Goal: Task Accomplishment & Management: Use online tool/utility

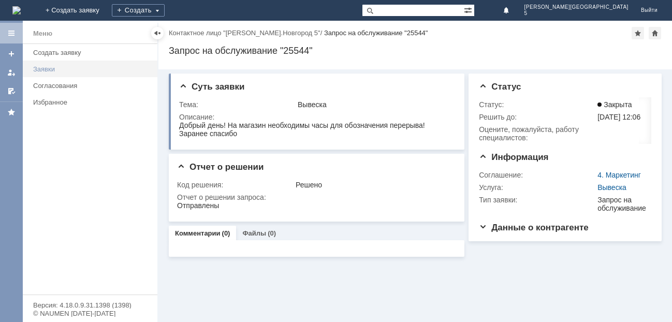
click at [53, 67] on div "Заявки" at bounding box center [92, 69] width 118 height 8
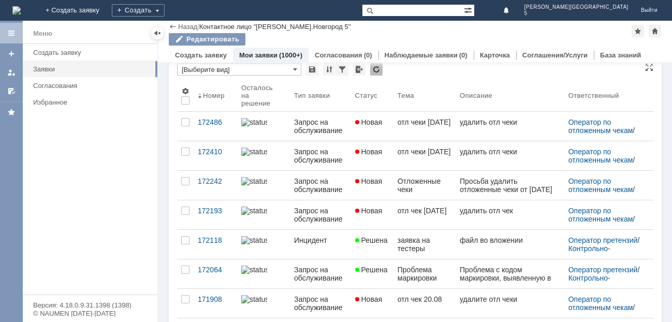
scroll to position [6, 0]
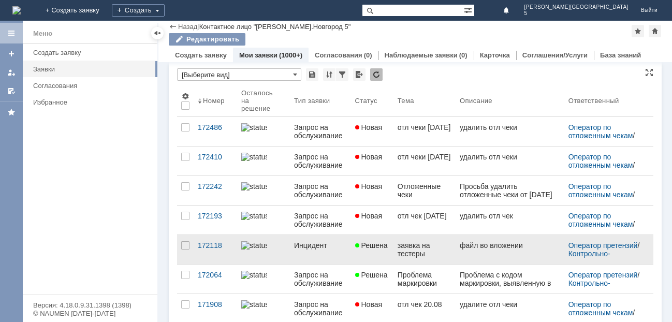
click at [406, 243] on div "заявка на тестеры" at bounding box center [425, 249] width 54 height 17
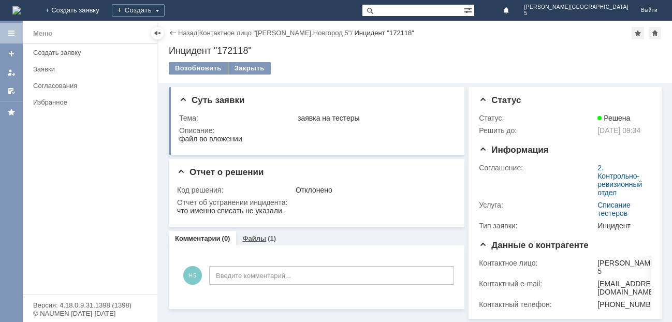
click at [253, 239] on link "Файлы" at bounding box center [254, 239] width 24 height 8
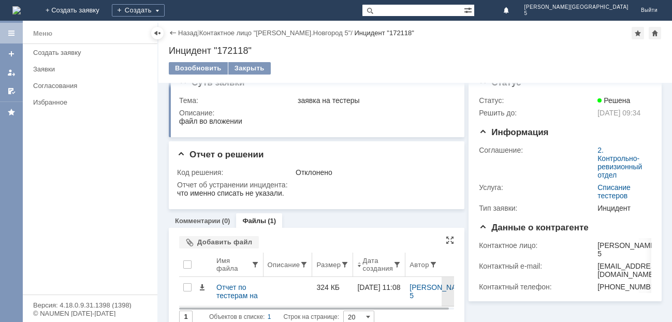
scroll to position [32, 0]
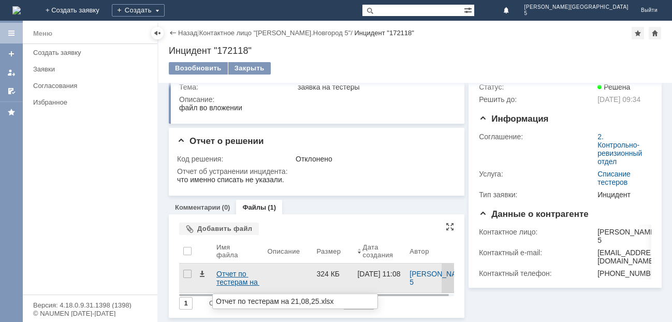
click at [237, 275] on div "Отчет по тестерам на 21,08,25.xlsx" at bounding box center [238, 278] width 43 height 17
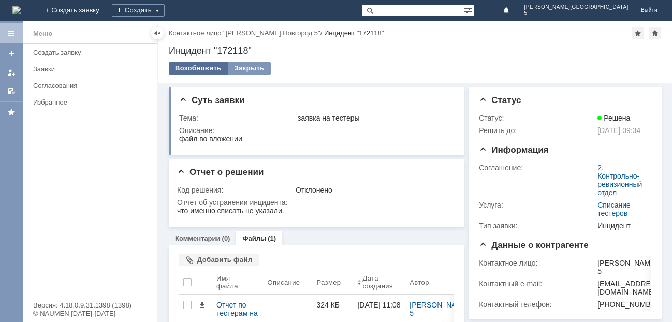
click at [196, 68] on div "Возобновить" at bounding box center [198, 68] width 59 height 12
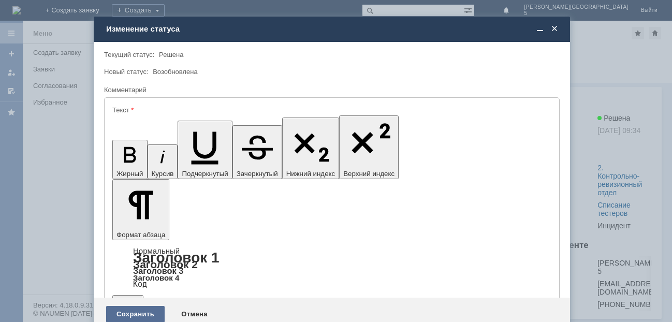
click at [140, 306] on div "Сохранить" at bounding box center [135, 314] width 59 height 17
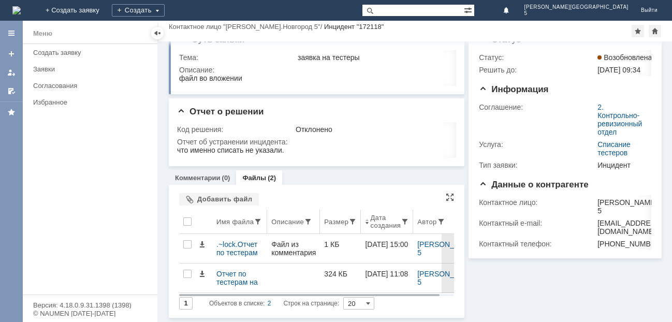
scroll to position [20, 0]
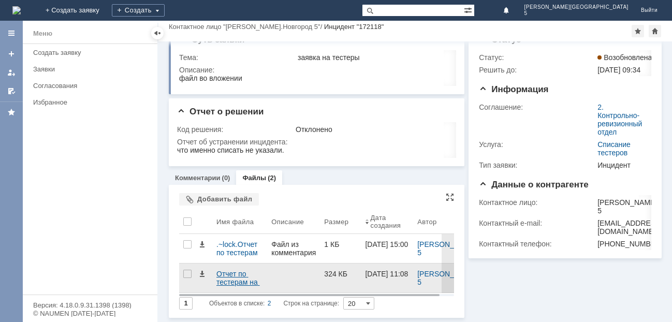
click at [229, 276] on div "Отчет по тестерам на 21,08,25.xlsx" at bounding box center [240, 278] width 47 height 17
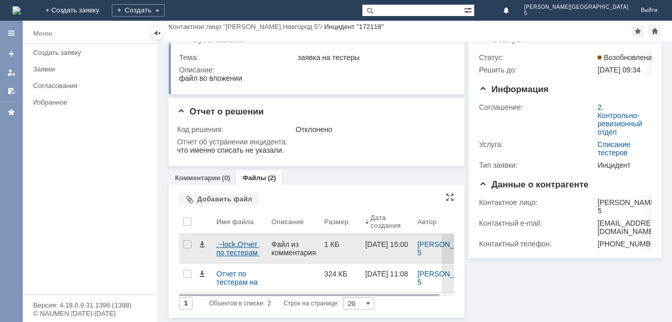
click at [234, 245] on div ".~lock.Отчет по тестерам на 21,08,25.xlsx#" at bounding box center [240, 248] width 47 height 17
click at [234, 245] on body "Идет загрузка, пожалуйста, подождите. На домашнюю + Создать заявку Создать Н.Но…" at bounding box center [336, 161] width 672 height 322
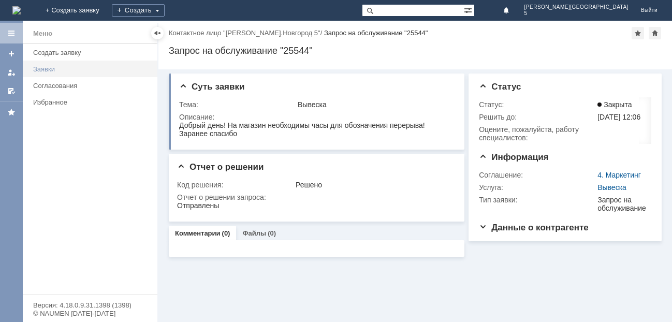
click at [49, 68] on div "Заявки" at bounding box center [92, 69] width 118 height 8
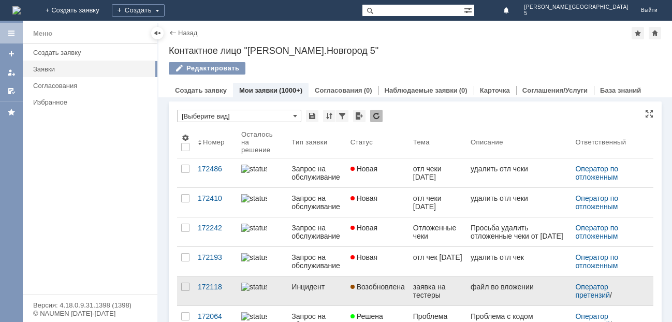
click at [365, 287] on span "Возобновлена" at bounding box center [378, 287] width 54 height 8
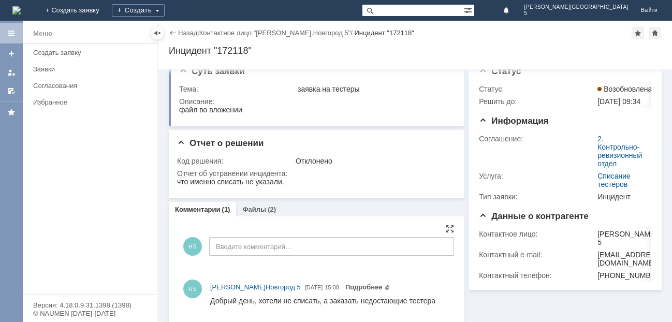
scroll to position [22, 0]
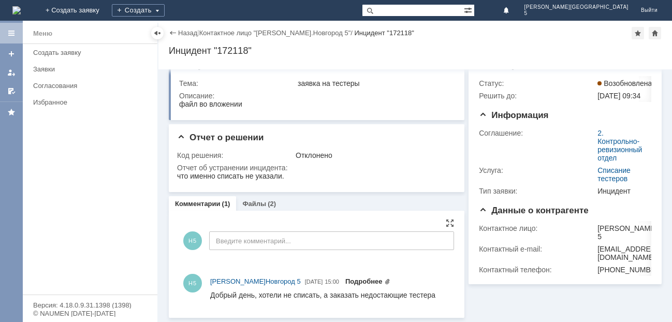
click at [349, 281] on link "Подробнее" at bounding box center [368, 282] width 45 height 8
click at [349, 281] on div "Н5 Н.Новгород 5 30.08.2025 15:00 Подробнее" at bounding box center [330, 281] width 240 height 11
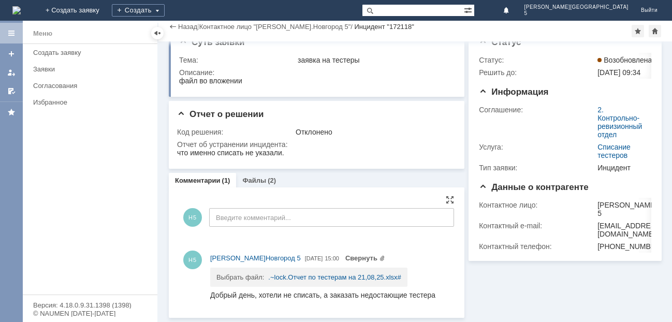
scroll to position [18, 0]
click at [297, 277] on link ".~lock.Отчет по тестерам на 21,08,25.xlsx#" at bounding box center [334, 278] width 133 height 8
click at [252, 181] on link "Файлы" at bounding box center [254, 181] width 24 height 8
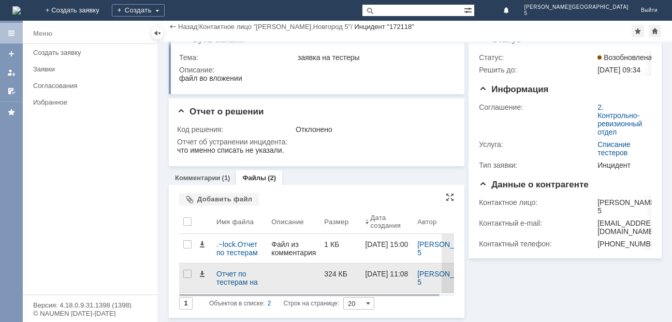
scroll to position [20, 0]
click at [230, 277] on div "Отчет по тестерам на 21,08,25.xlsx" at bounding box center [240, 278] width 47 height 17
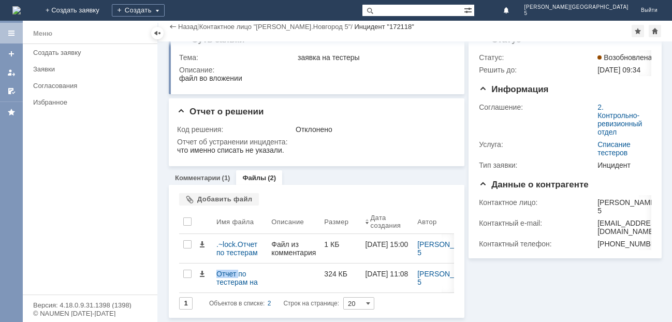
click at [256, 174] on link "Файлы" at bounding box center [254, 178] width 24 height 8
click at [263, 177] on link "Файлы" at bounding box center [254, 178] width 24 height 8
click at [121, 242] on div "Меню Создать заявку Заявки Согласования Избранное" at bounding box center [90, 169] width 135 height 251
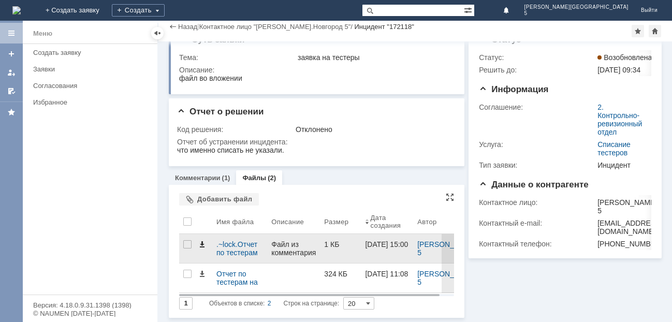
click at [203, 245] on span at bounding box center [202, 244] width 8 height 8
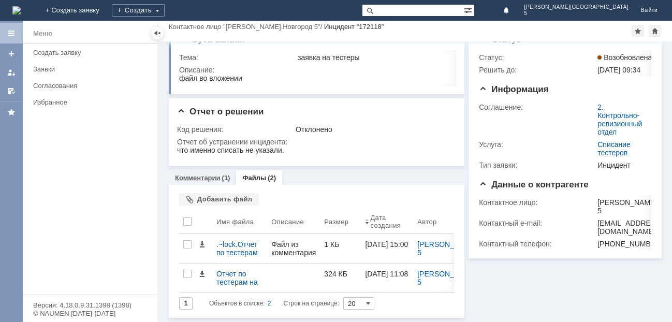
scroll to position [20, 0]
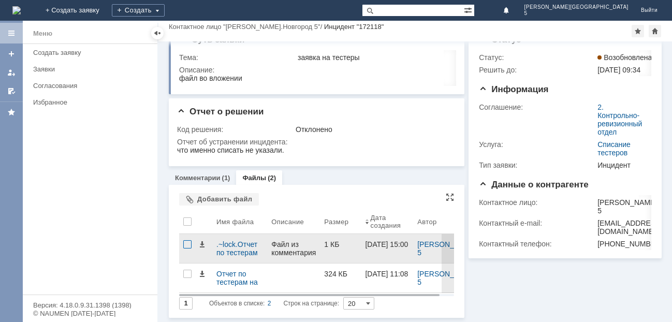
click at [186, 243] on div at bounding box center [187, 244] width 8 height 8
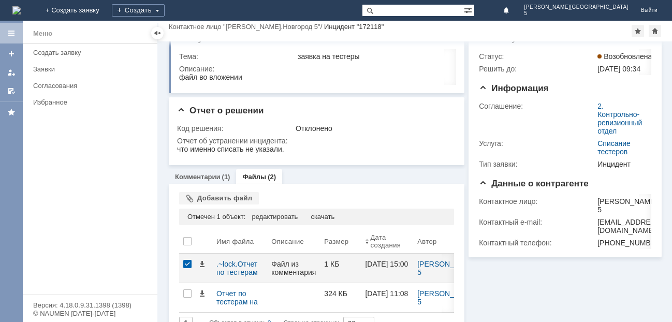
click at [134, 265] on div "Меню Создать заявку Заявки Согласования Избранное" at bounding box center [90, 169] width 135 height 251
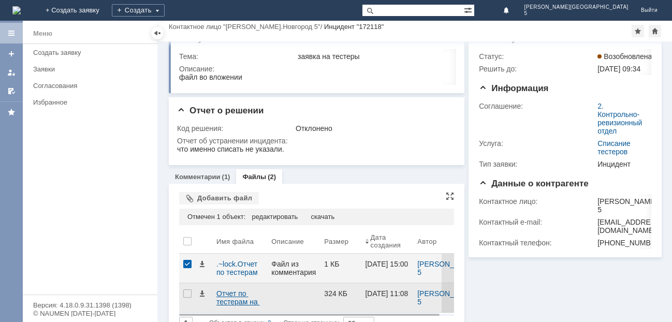
scroll to position [41, 0]
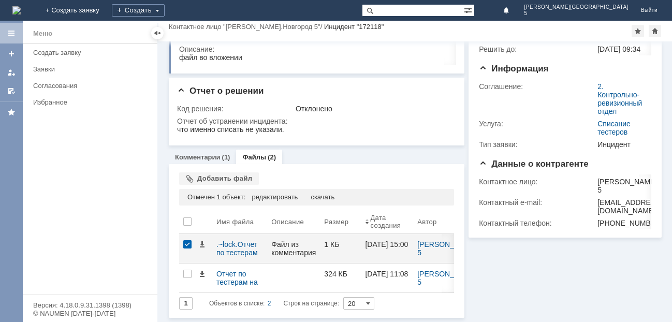
click at [118, 239] on div "Меню Создать заявку Заявки Согласования Избранное" at bounding box center [90, 169] width 135 height 251
click at [277, 197] on div "редактировать" at bounding box center [275, 197] width 46 height 8
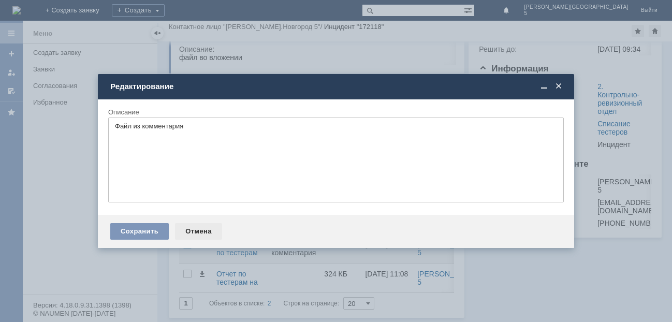
click at [191, 231] on div "Отмена" at bounding box center [198, 231] width 47 height 17
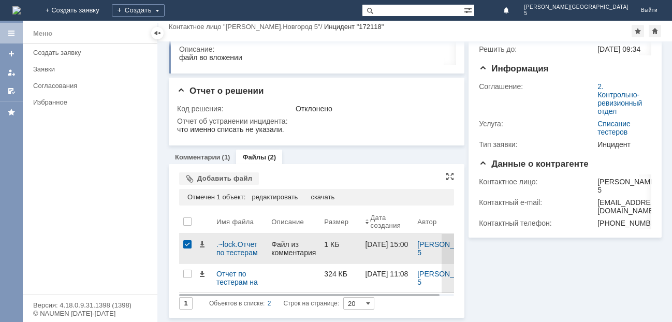
click at [184, 243] on div at bounding box center [187, 244] width 8 height 8
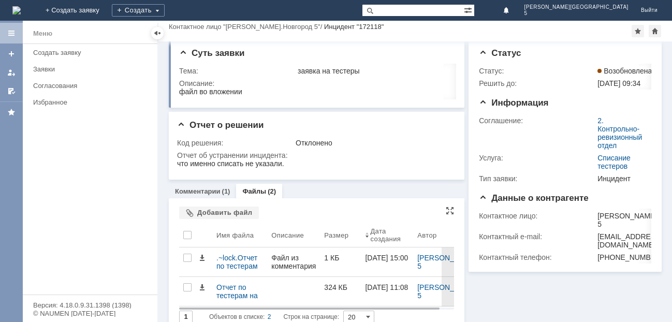
scroll to position [0, 0]
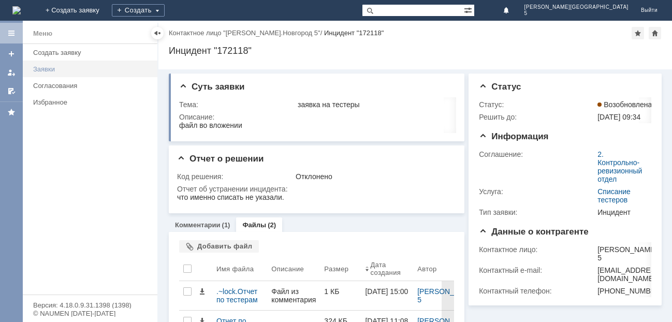
click at [56, 67] on div "Заявки" at bounding box center [92, 69] width 118 height 8
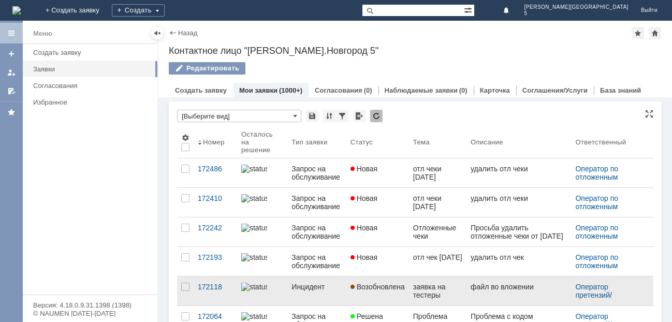
click at [366, 285] on span "Возобновлена" at bounding box center [378, 287] width 54 height 8
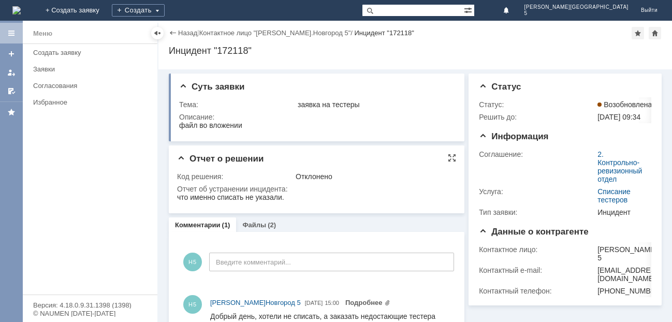
click at [428, 203] on div at bounding box center [315, 198] width 277 height 10
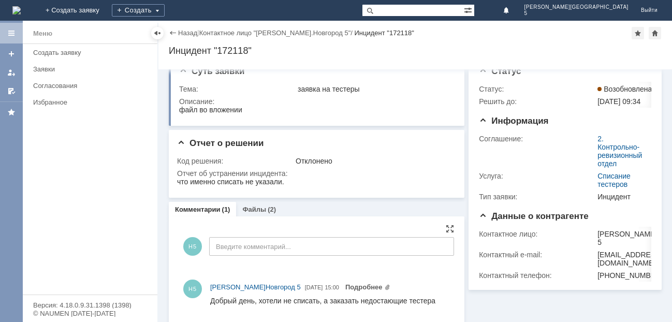
scroll to position [22, 0]
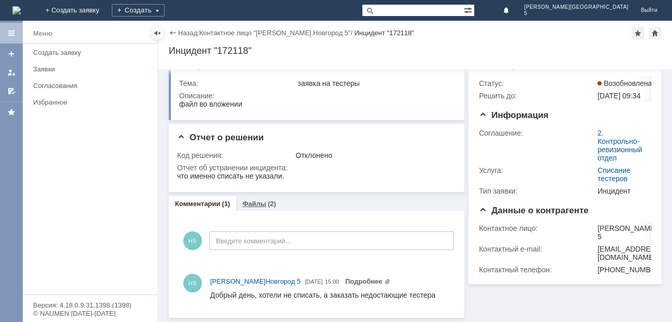
click at [258, 203] on link "Файлы" at bounding box center [254, 204] width 24 height 8
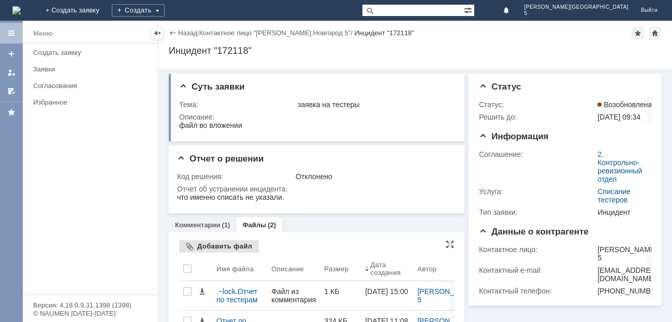
click at [207, 249] on div "Добавить файл" at bounding box center [219, 246] width 80 height 12
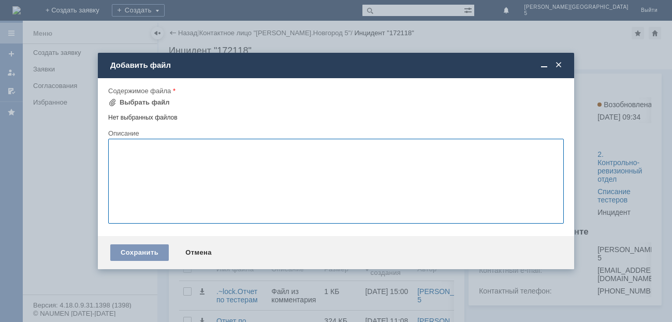
click at [122, 148] on textarea at bounding box center [336, 181] width 456 height 85
type textarea "н"
type textarea "Т"
type textarea "н"
type textarea "Недостающие тестера"
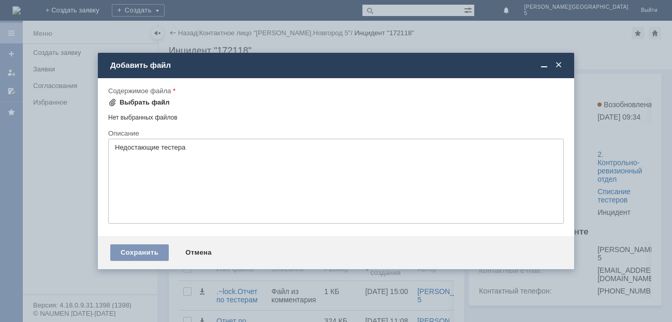
click at [112, 102] on span at bounding box center [112, 102] width 8 height 8
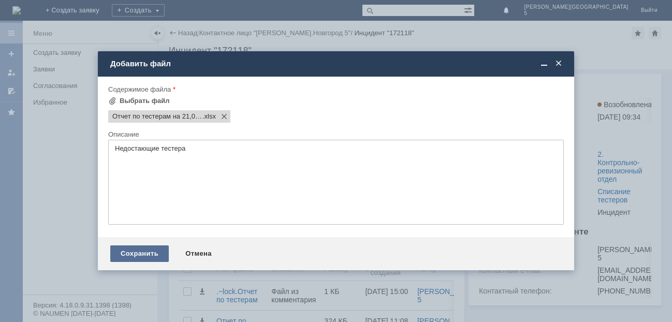
click at [147, 256] on div "Сохранить" at bounding box center [139, 254] width 59 height 17
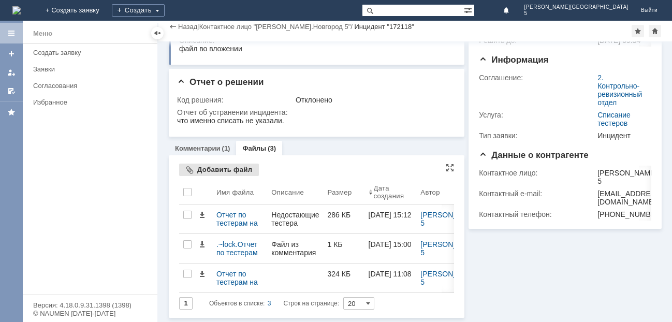
scroll to position [50, 0]
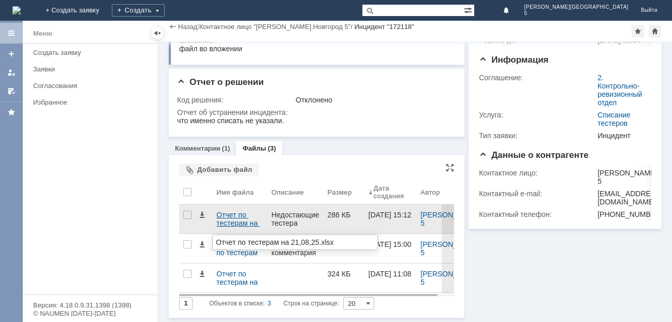
click at [236, 211] on div "Отчет по тестерам на 21,08,25.xlsx" at bounding box center [240, 219] width 47 height 17
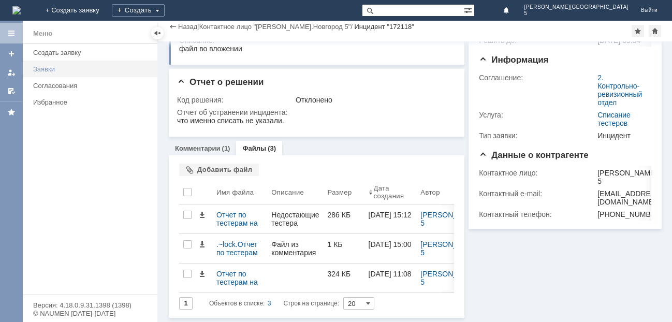
click at [42, 69] on div "Заявки" at bounding box center [92, 69] width 118 height 8
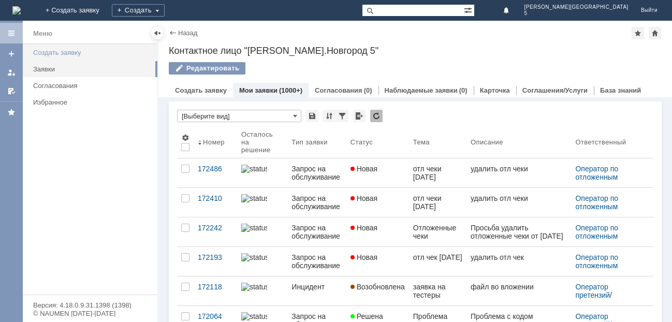
click at [52, 50] on div "Создать заявку" at bounding box center [92, 53] width 118 height 8
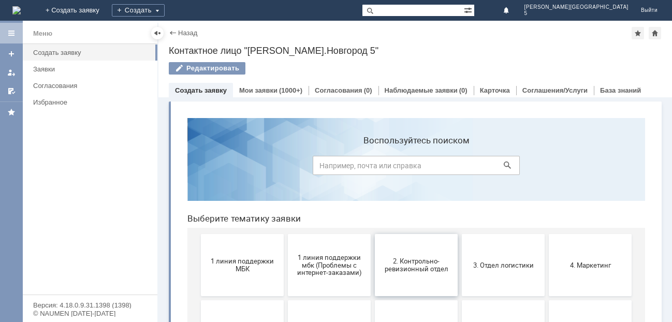
click at [412, 262] on span "2. Контрольно-ревизионный отдел" at bounding box center [416, 265] width 77 height 16
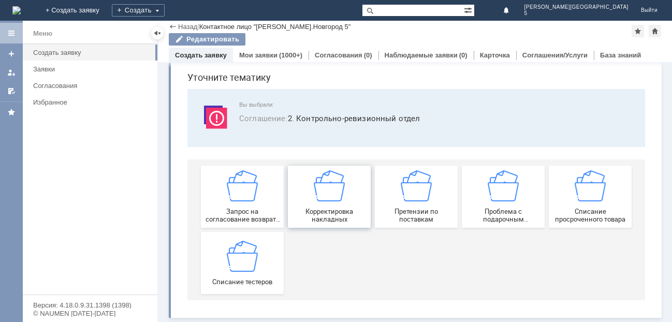
scroll to position [35, 0]
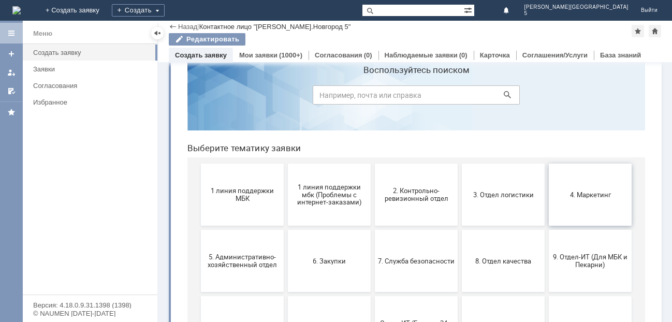
click at [581, 197] on span "4. Маркетинг" at bounding box center [590, 195] width 77 height 8
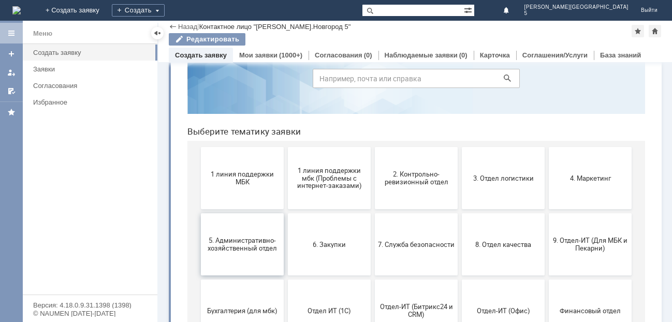
click at [244, 242] on span "5. Административно-хозяйственный отдел" at bounding box center [242, 245] width 77 height 16
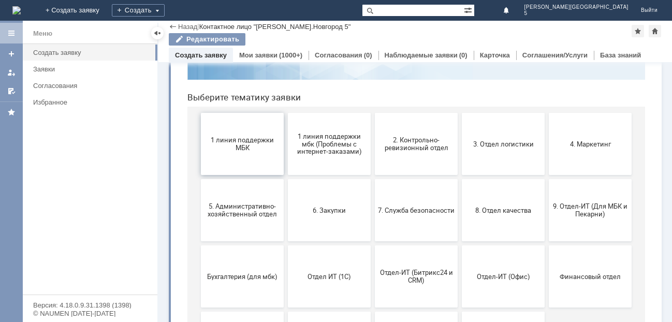
scroll to position [160, 0]
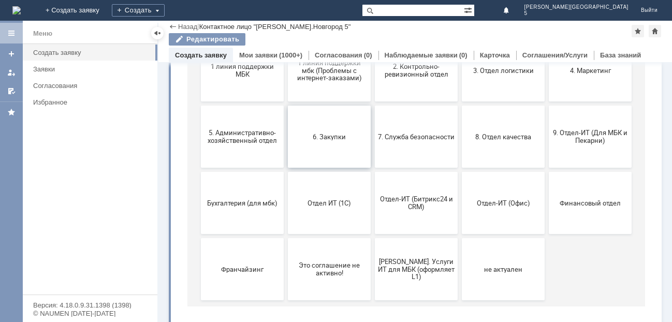
click at [331, 135] on span "6. Закупки" at bounding box center [329, 137] width 77 height 8
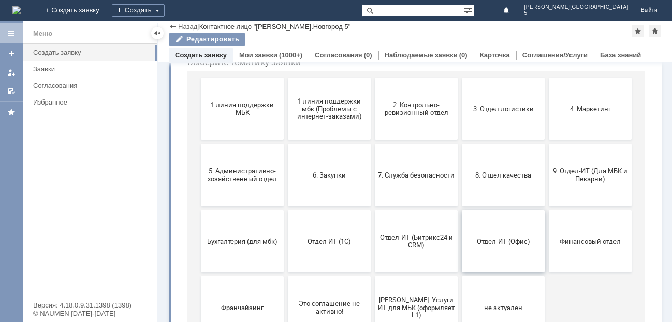
scroll to position [104, 0]
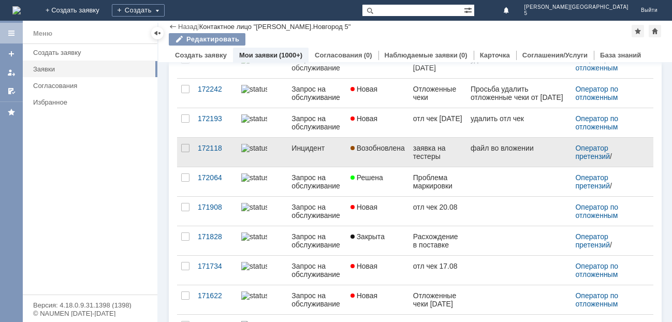
click at [364, 146] on span "Возобновлена" at bounding box center [378, 148] width 54 height 8
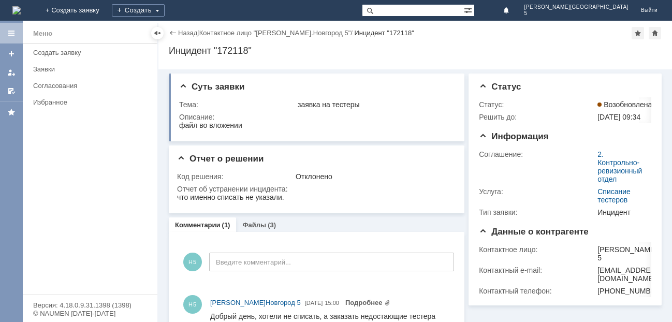
scroll to position [22, 0]
